Goal: Information Seeking & Learning: Learn about a topic

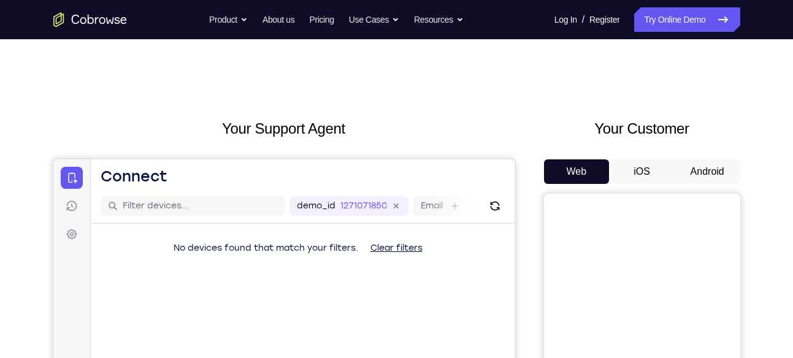
click at [702, 172] on button "Android" at bounding box center [708, 172] width 66 height 25
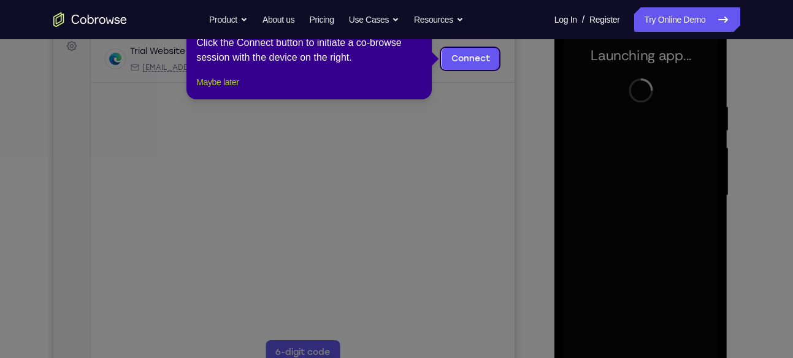
drag, startPoint x: 226, startPoint y: 91, endPoint x: 450, endPoint y: 175, distance: 238.9
click at [226, 90] on button "Maybe later" at bounding box center [217, 82] width 42 height 15
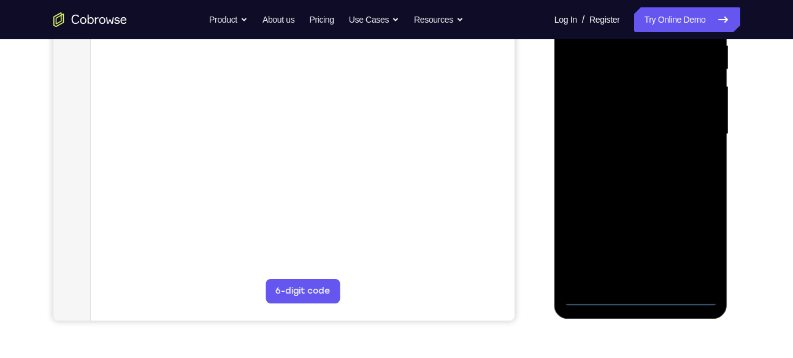
scroll to position [253, 0]
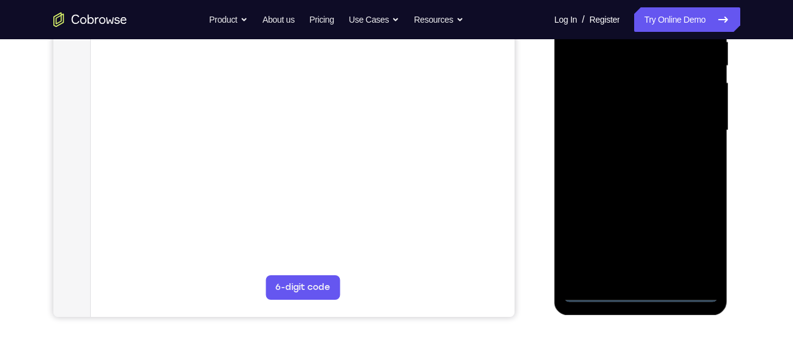
click at [639, 293] on div at bounding box center [641, 131] width 155 height 344
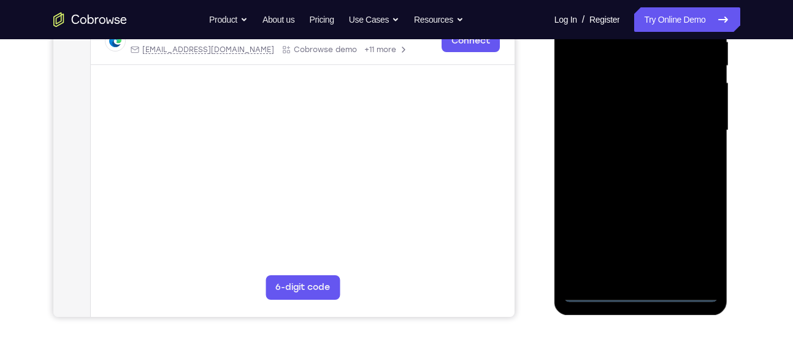
click at [702, 250] on div at bounding box center [641, 131] width 155 height 344
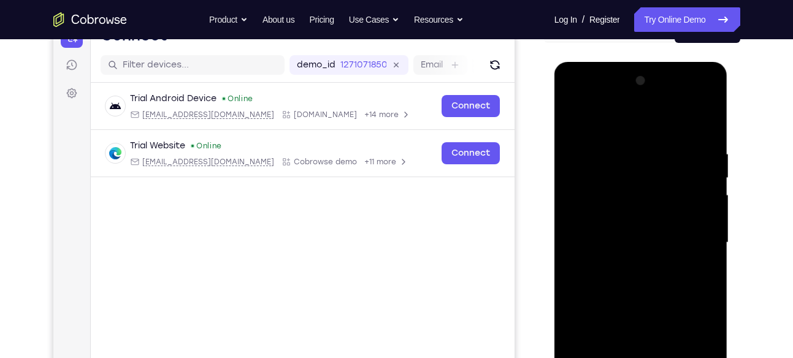
scroll to position [140, 0]
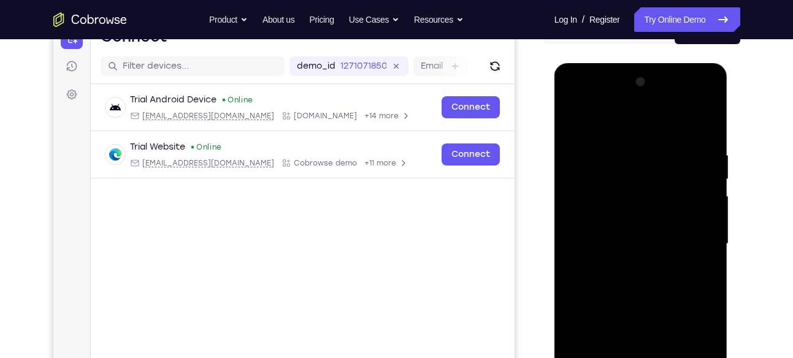
click at [613, 121] on div at bounding box center [641, 244] width 155 height 344
click at [688, 236] on div at bounding box center [641, 244] width 155 height 344
click at [631, 268] on div at bounding box center [641, 244] width 155 height 344
click at [647, 304] on div at bounding box center [641, 244] width 155 height 344
click at [596, 192] on div at bounding box center [641, 244] width 155 height 344
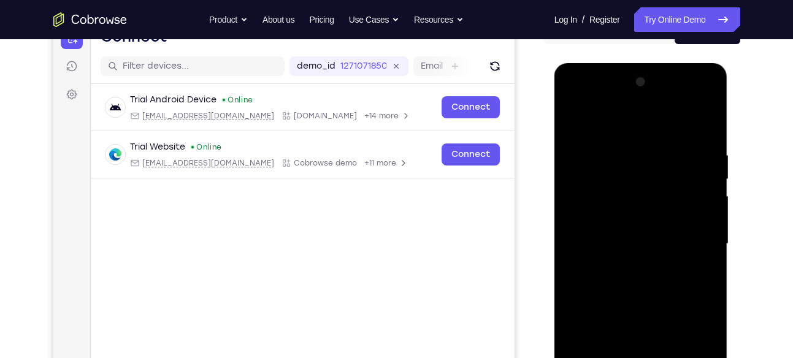
click at [639, 222] on div at bounding box center [641, 244] width 155 height 344
click at [645, 212] on div at bounding box center [641, 244] width 155 height 344
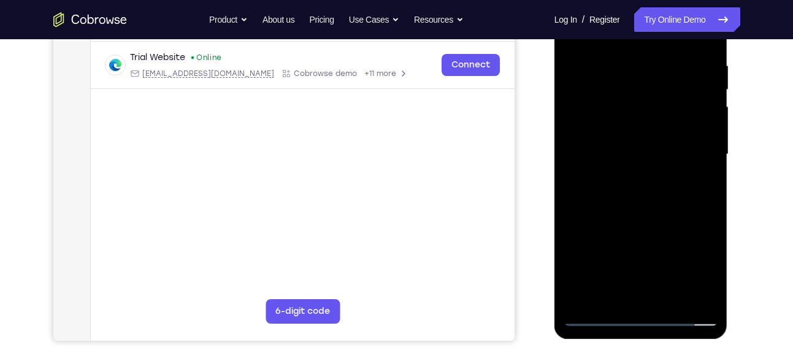
scroll to position [164, 0]
